Goal: Check status

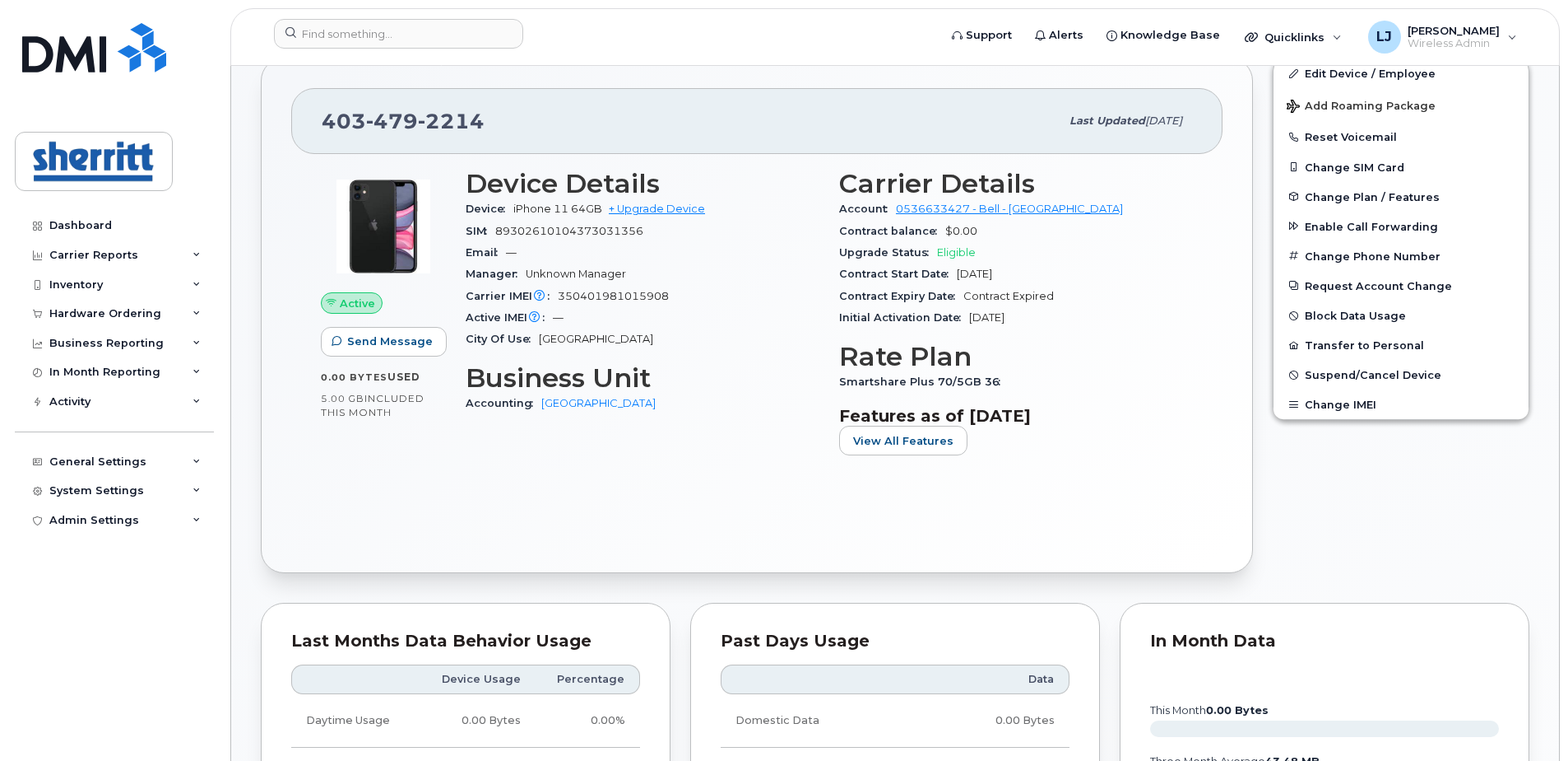
scroll to position [164, 0]
